Goal: Navigation & Orientation: Understand site structure

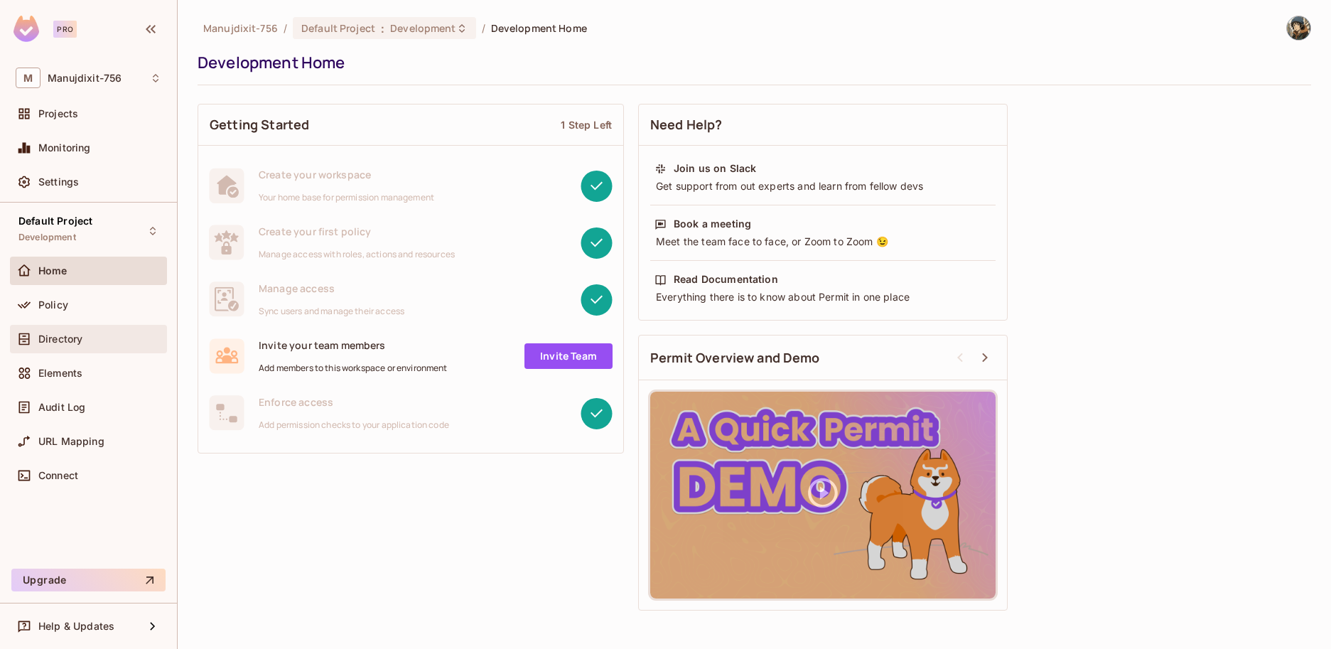
click at [96, 345] on div "Directory" at bounding box center [89, 339] width 146 height 17
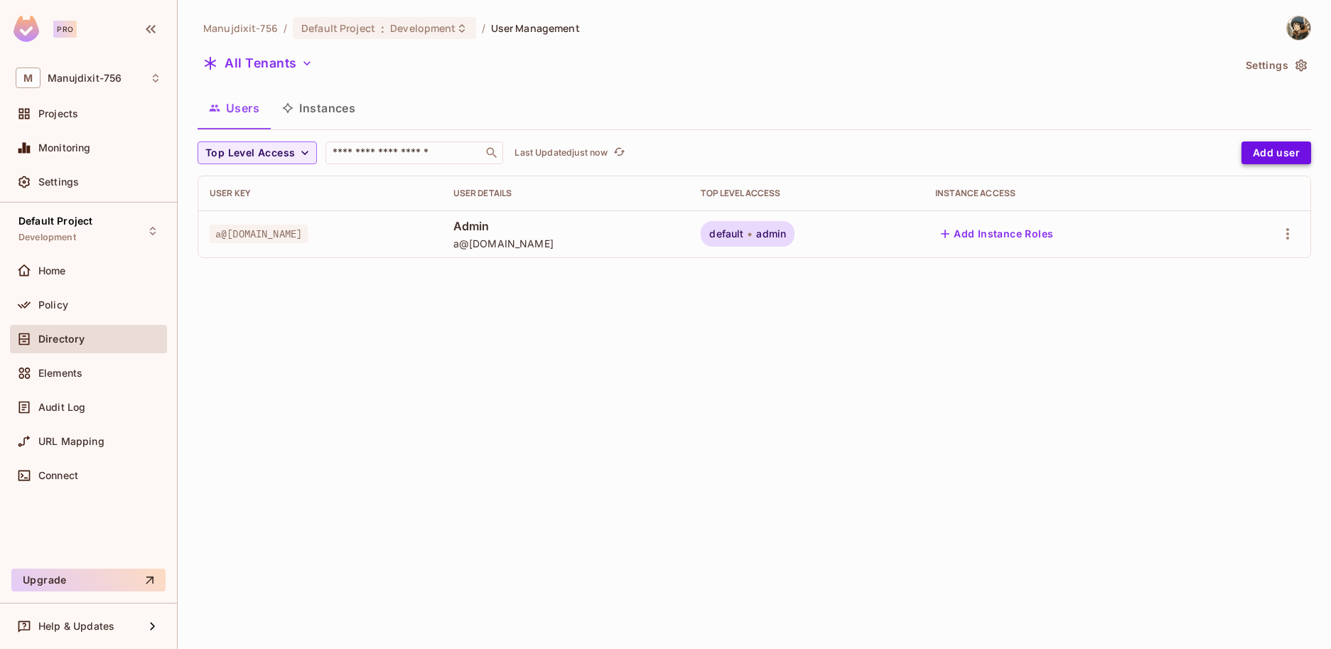
click at [1280, 151] on button "Add user" at bounding box center [1277, 152] width 70 height 23
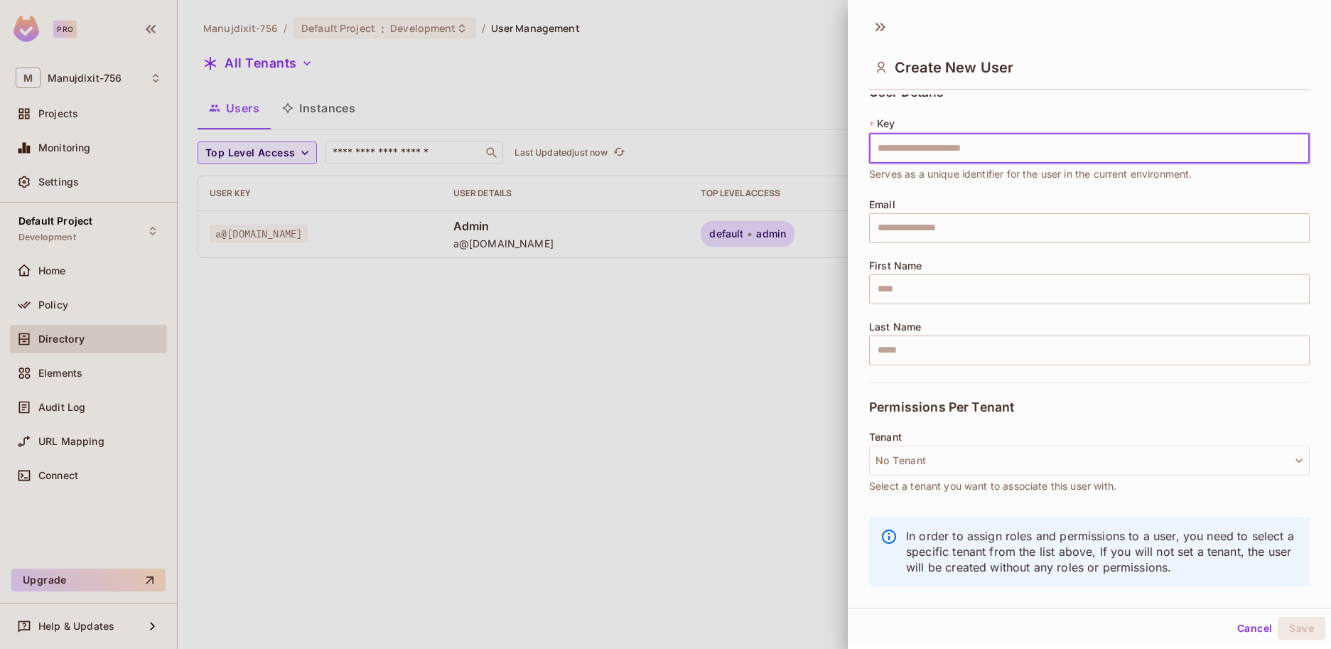
scroll to position [23, 0]
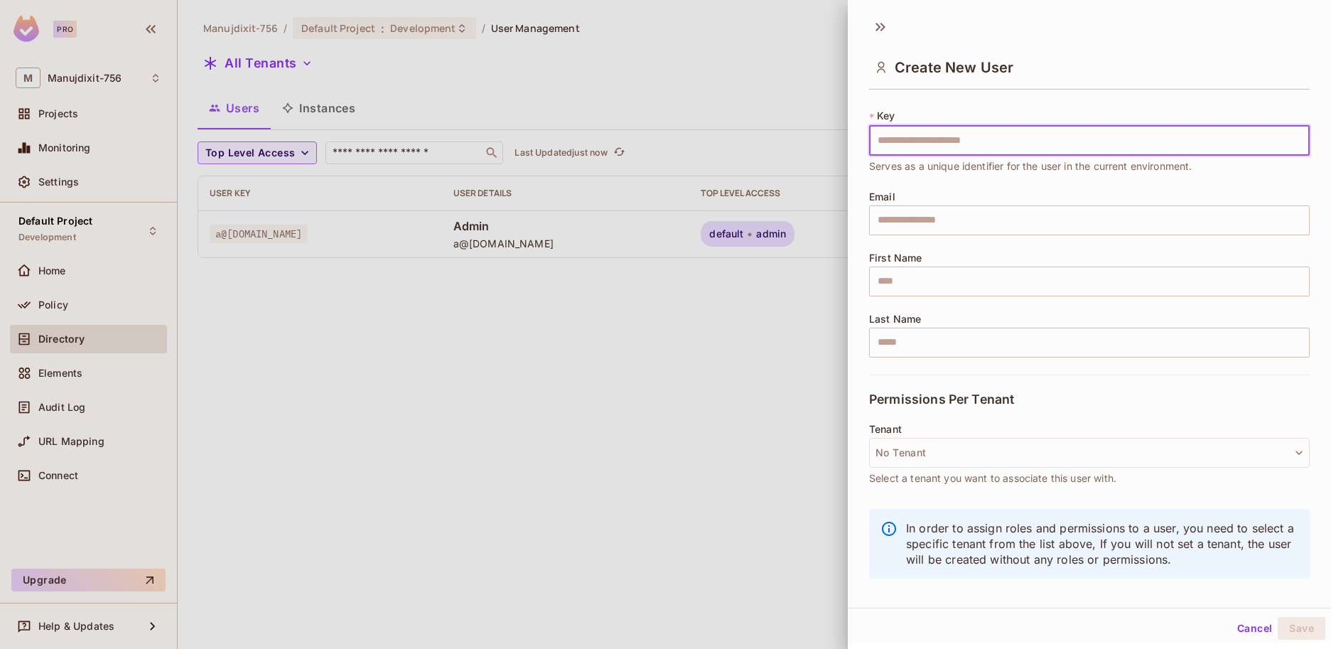
click at [335, 354] on div at bounding box center [665, 324] width 1331 height 649
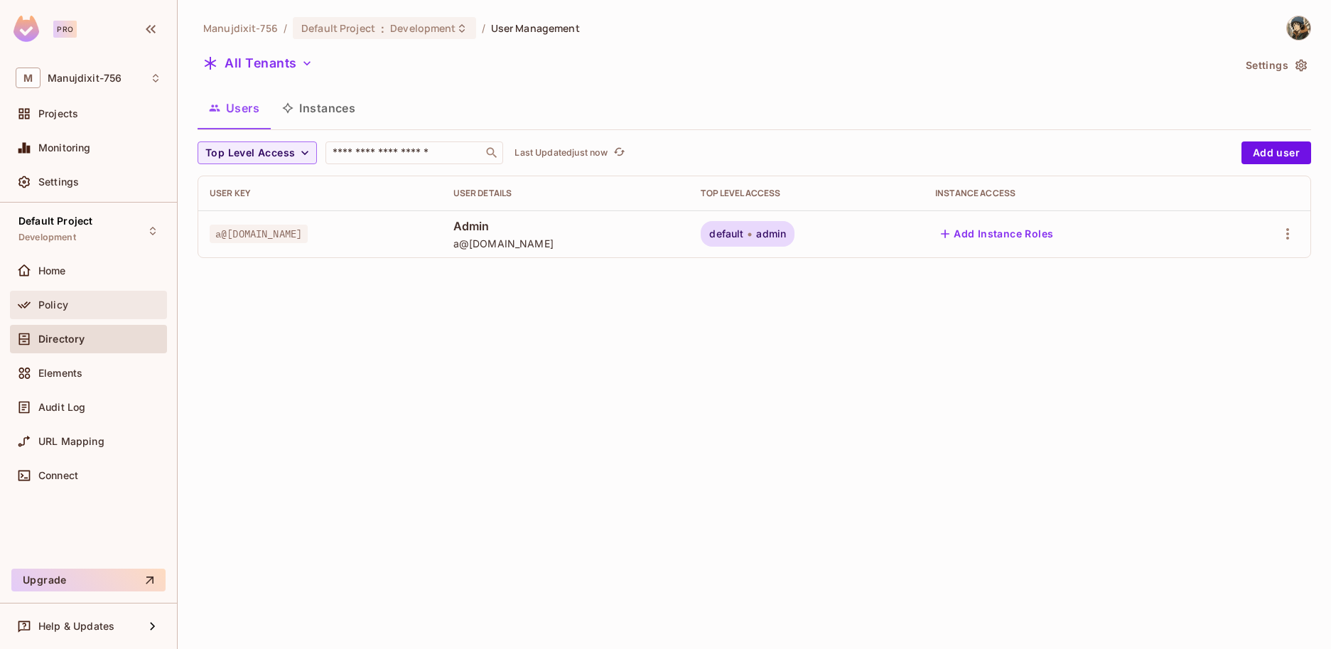
click at [85, 316] on div "Policy" at bounding box center [88, 305] width 157 height 28
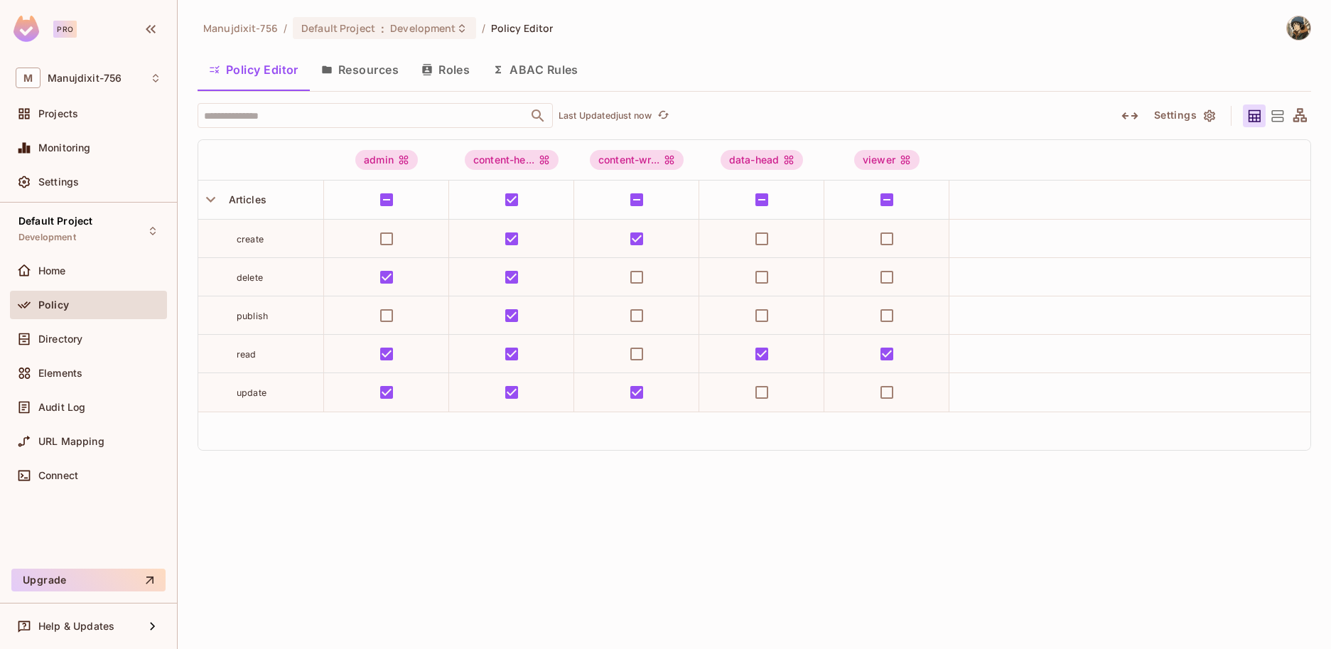
click at [459, 71] on button "Roles" at bounding box center [445, 70] width 71 height 36
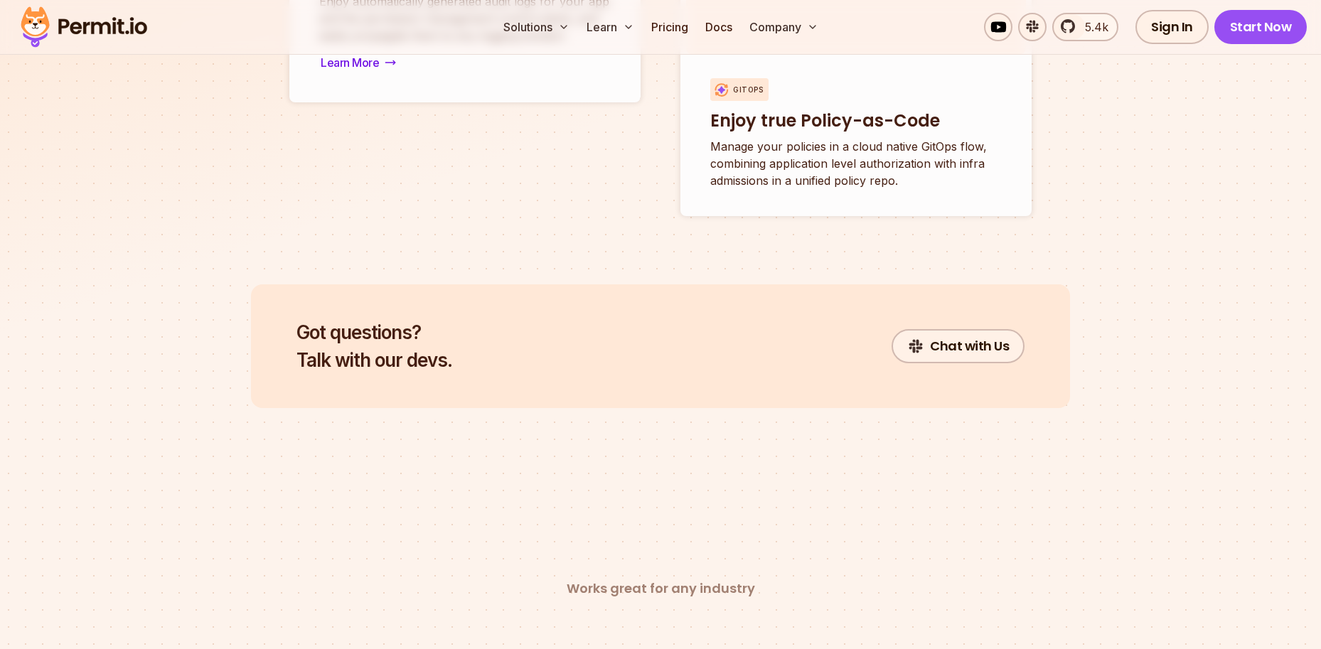
scroll to position [5364, 0]
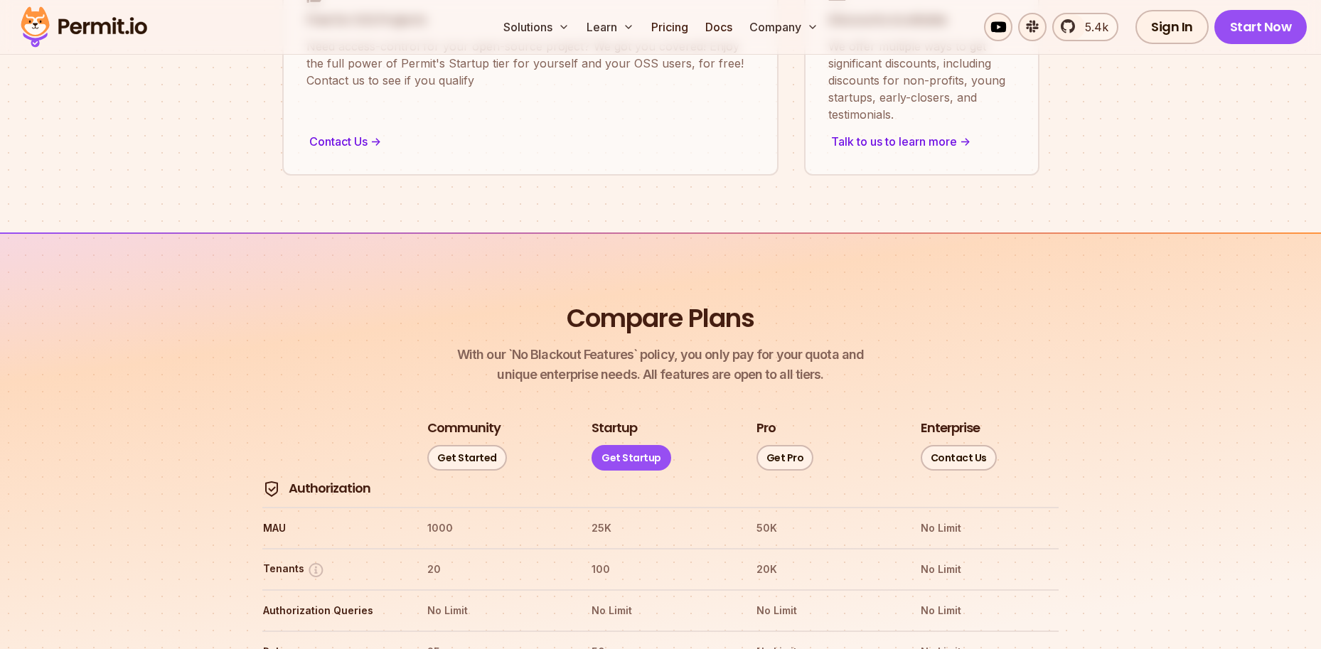
scroll to position [1621, 0]
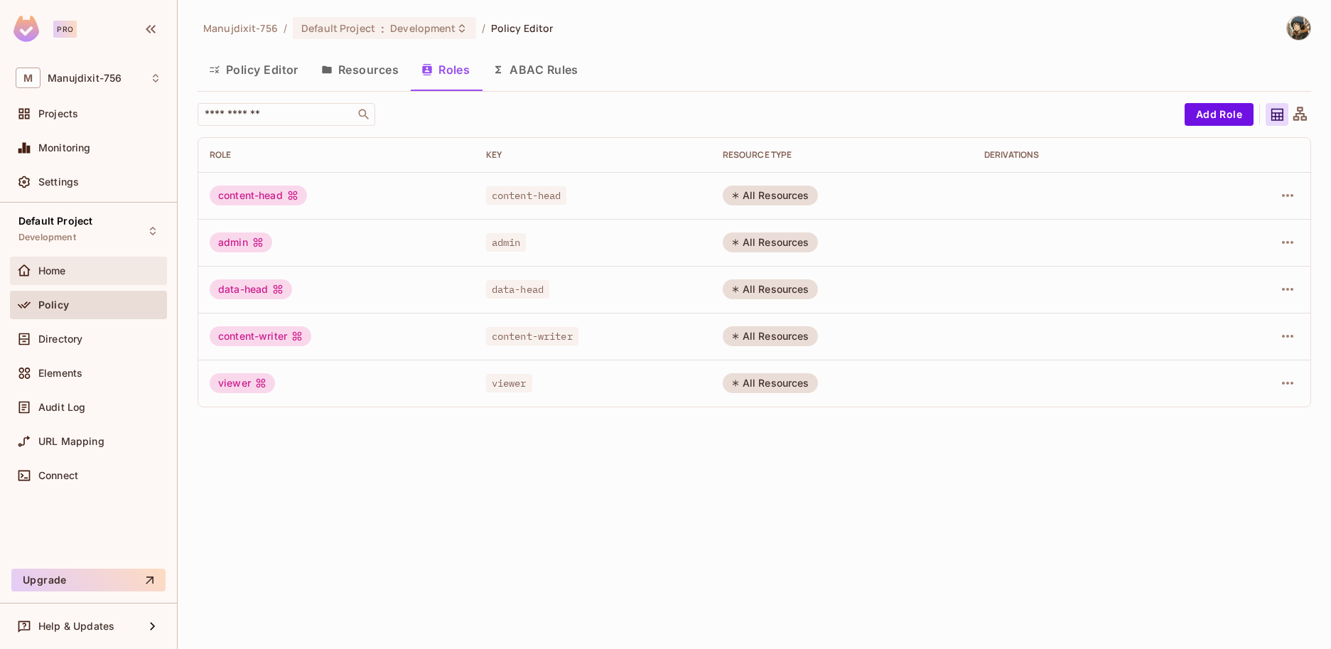
click at [80, 272] on div "Home" at bounding box center [99, 270] width 123 height 11
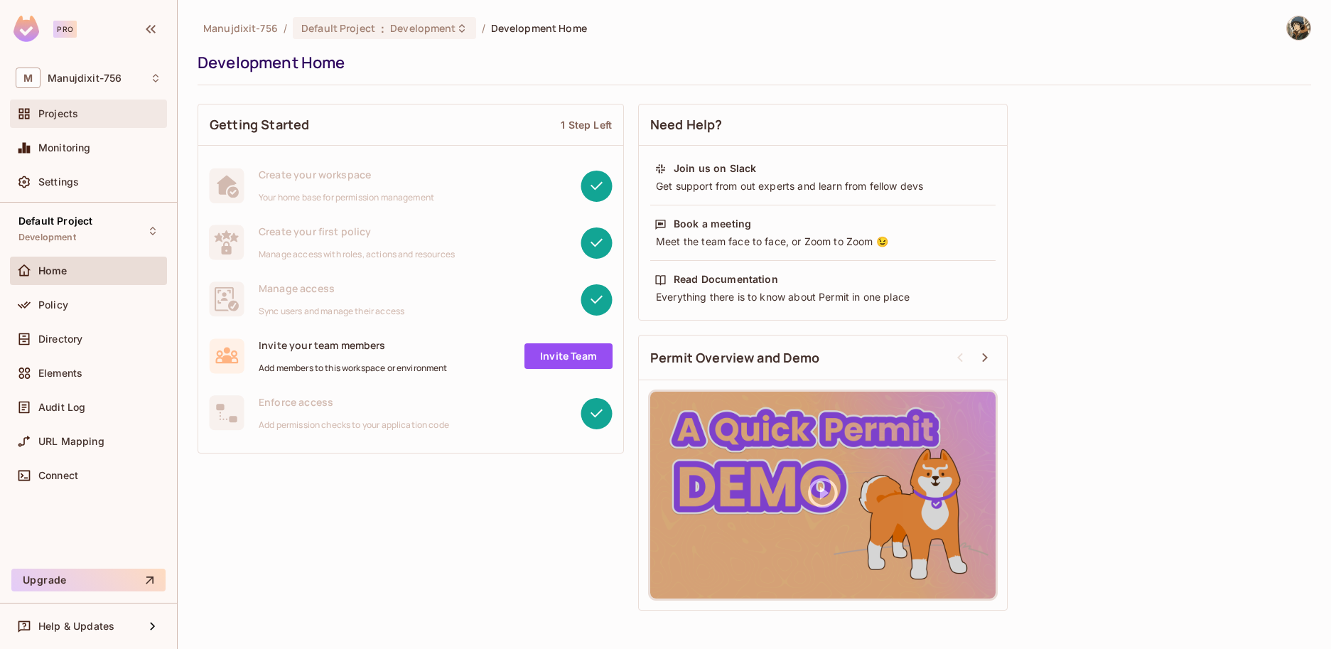
click at [127, 122] on div "Projects" at bounding box center [88, 114] width 157 height 28
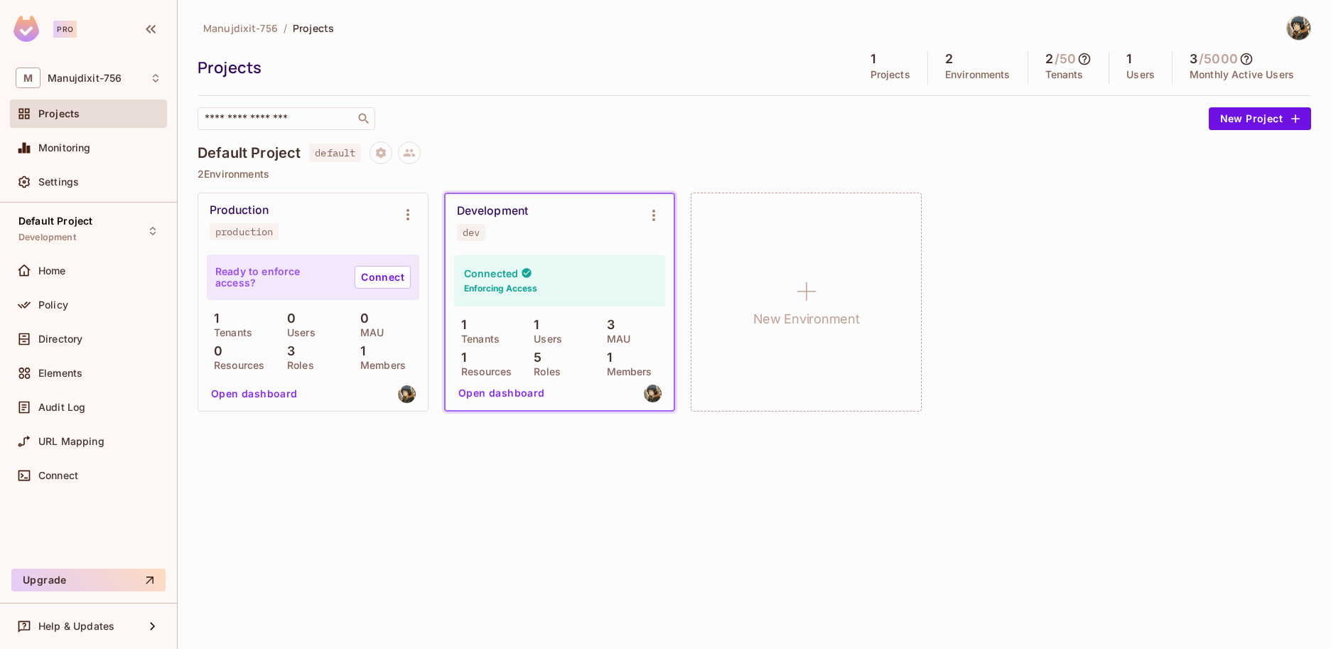
click at [1085, 62] on icon at bounding box center [1085, 59] width 12 height 12
click at [1085, 62] on div at bounding box center [665, 324] width 1331 height 649
